Goal: Information Seeking & Learning: Learn about a topic

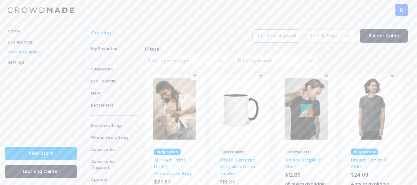
click at [278, 38] on input "text" at bounding box center [276, 35] width 48 height 13
type input "body"
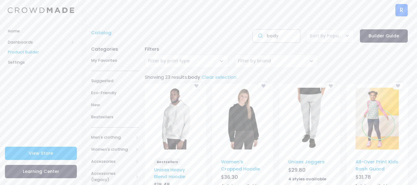
click at [285, 34] on input "body" at bounding box center [276, 35] width 48 height 13
type input "body pillow"
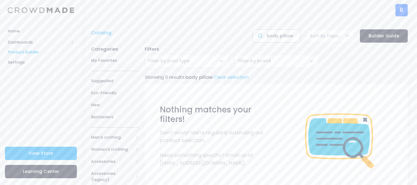
click at [276, 34] on input "body pillow" at bounding box center [276, 35] width 48 height 13
type input "pillow"
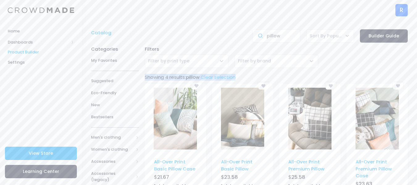
drag, startPoint x: 415, startPoint y: 45, endPoint x: 421, endPoint y: 72, distance: 27.6
click at [416, 72] on html "Home Dashboards Overview Product Sales Product Builder Settings View Store Lear…" at bounding box center [208, 92] width 417 height 185
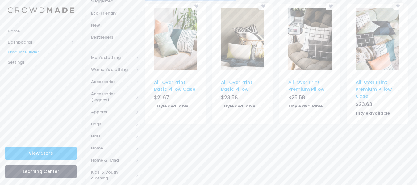
scroll to position [112, 0]
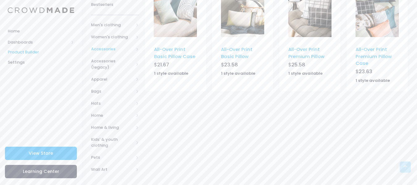
click at [131, 50] on span "Accessories" at bounding box center [112, 49] width 43 height 6
click at [134, 49] on span "Accessories" at bounding box center [115, 49] width 48 height 12
click at [123, 64] on span "Accessories (legacy)" at bounding box center [112, 64] width 43 height 12
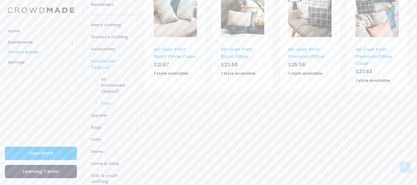
click at [121, 100] on span "Toys" at bounding box center [113, 103] width 25 height 6
click at [120, 124] on span "Plushies" at bounding box center [117, 127] width 27 height 6
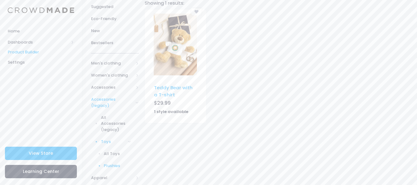
scroll to position [86, 0]
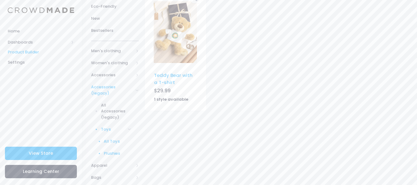
click at [114, 138] on span "All Toys" at bounding box center [117, 141] width 27 height 6
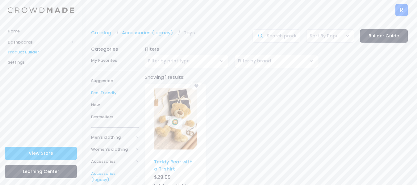
click at [108, 97] on link "Eco-Friendly" at bounding box center [115, 93] width 48 height 12
click at [104, 117] on span "Bestsellers" at bounding box center [115, 117] width 48 height 6
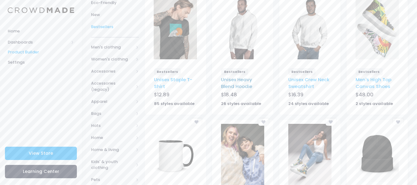
scroll to position [94, 0]
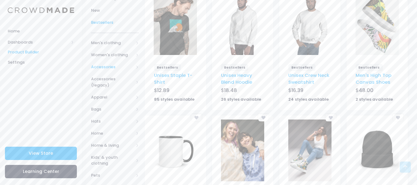
click at [135, 68] on span "Accessories" at bounding box center [115, 67] width 48 height 12
click at [135, 69] on span "Accessories" at bounding box center [115, 67] width 48 height 12
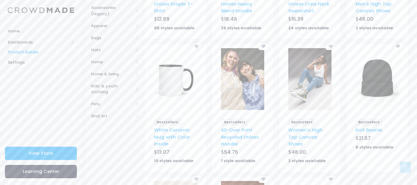
scroll to position [170, 0]
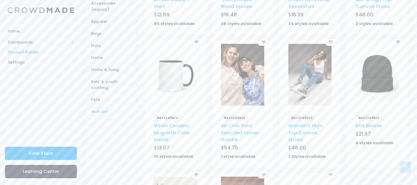
click at [135, 113] on span "Wall Art" at bounding box center [115, 112] width 48 height 12
click at [126, 123] on span "All Wall Art" at bounding box center [116, 124] width 30 height 6
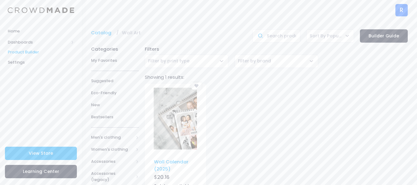
click at [56, 51] on span "Product Builder" at bounding box center [41, 52] width 66 height 6
click at [59, 41] on span "Dashboards" at bounding box center [38, 42] width 61 height 6
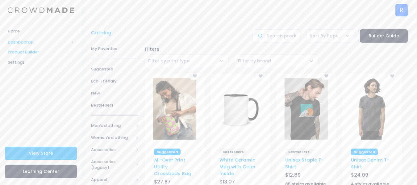
click at [62, 43] on span "Dashboards" at bounding box center [38, 42] width 61 height 6
click at [16, 32] on span "Home" at bounding box center [41, 31] width 66 height 6
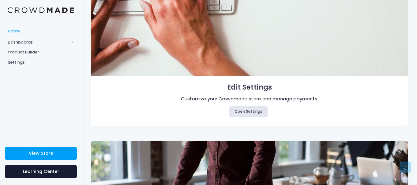
scroll to position [337, 0]
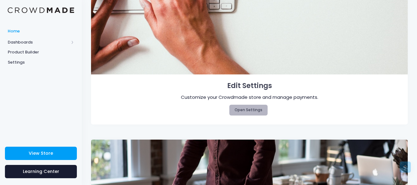
click at [246, 109] on link "Open Settings" at bounding box center [248, 110] width 39 height 10
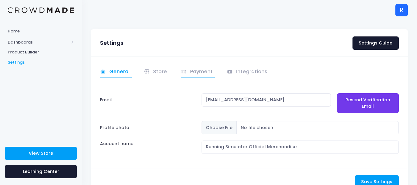
click at [201, 77] on link "Payment" at bounding box center [198, 72] width 34 height 12
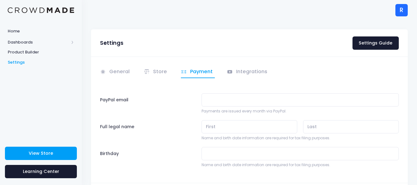
scroll to position [43, 0]
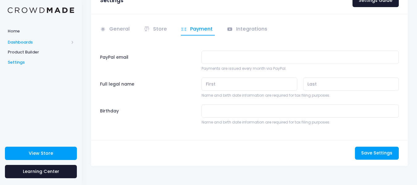
click at [57, 43] on span "Dashboards" at bounding box center [38, 42] width 61 height 6
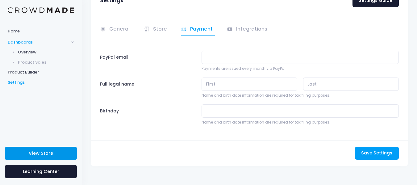
click at [50, 157] on link "View Store" at bounding box center [41, 153] width 72 height 13
click at [55, 51] on span "Overview" at bounding box center [46, 52] width 56 height 6
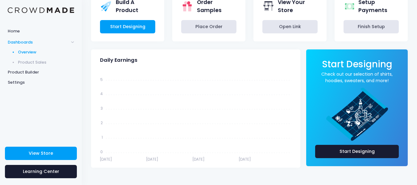
scroll to position [7, 0]
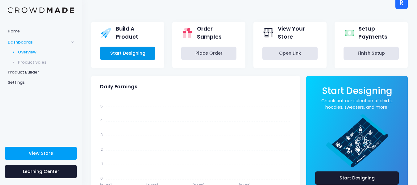
click at [148, 47] on link "Start Designing" at bounding box center [127, 53] width 55 height 13
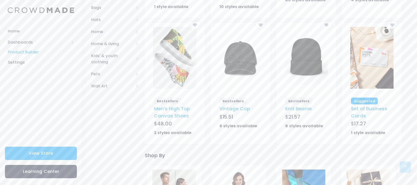
scroll to position [31, 0]
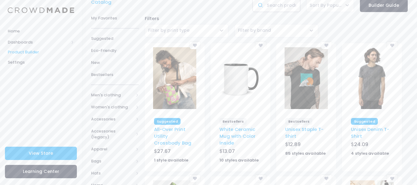
click at [284, 7] on input "text" at bounding box center [276, 5] width 48 height 13
type input "plushies"
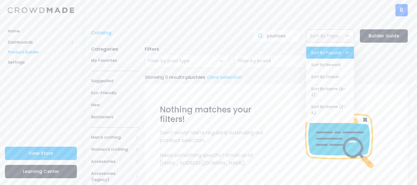
click at [315, 39] on span "Sort By Popular" at bounding box center [325, 36] width 32 height 6
select select "name:asc"
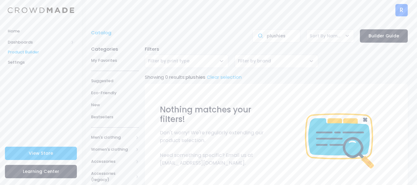
click at [217, 63] on span "Filter by print type" at bounding box center [187, 61] width 84 height 13
drag, startPoint x: 216, startPoint y: 60, endPoint x: 273, endPoint y: 45, distance: 59.0
click at [216, 60] on span "Filter by print type" at bounding box center [187, 61] width 84 height 13
click at [278, 40] on input "plushies" at bounding box center [276, 35] width 48 height 13
click at [287, 41] on input "plushies" at bounding box center [276, 35] width 48 height 13
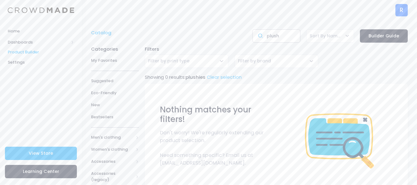
type input "plush"
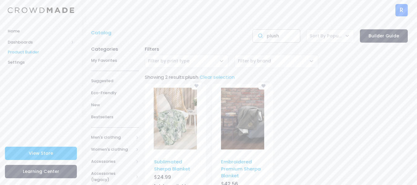
drag, startPoint x: 0, startPoint y: 0, endPoint x: 287, endPoint y: 41, distance: 290.1
click at [287, 41] on input "plush" at bounding box center [276, 35] width 48 height 13
type input "plushies"
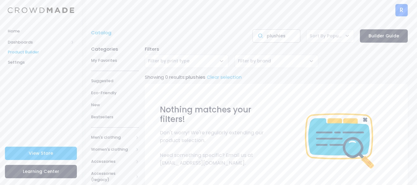
click at [287, 41] on input "plushies" at bounding box center [276, 35] width 48 height 13
type input "p"
type input "toy"
click at [328, 39] on span "Sort By Popular" at bounding box center [330, 35] width 48 height 13
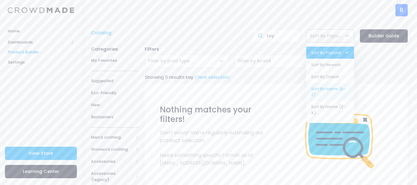
select select "name:asc"
